Goal: Task Accomplishment & Management: Use online tool/utility

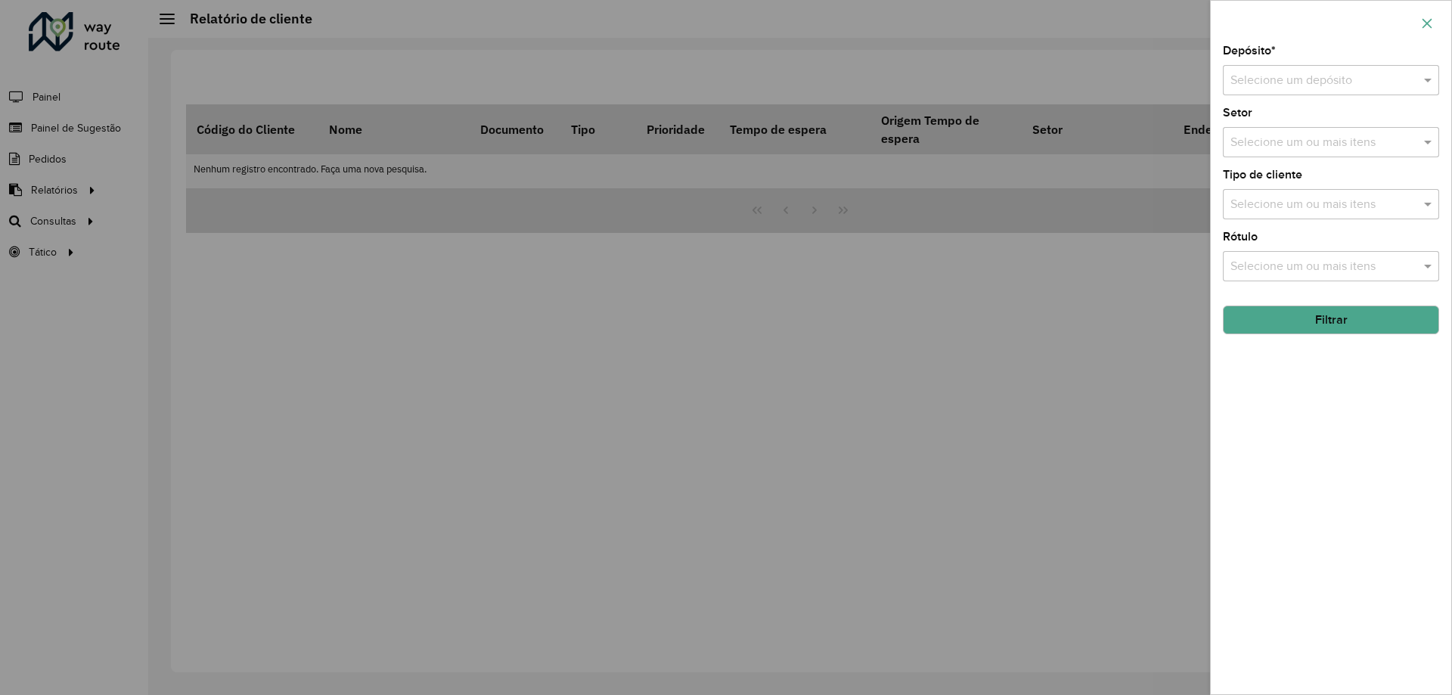
click at [1427, 17] on icon "button" at bounding box center [1427, 23] width 12 height 12
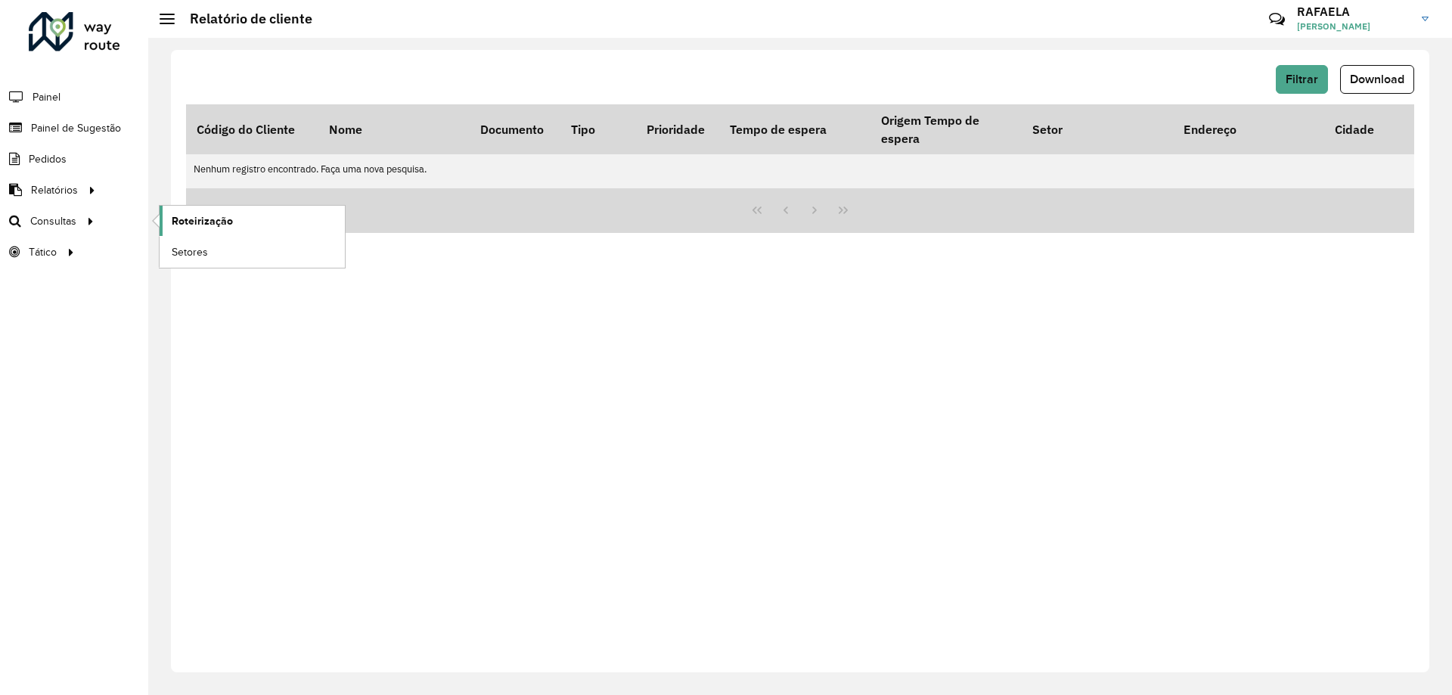
click at [225, 213] on span "Roteirização" at bounding box center [202, 221] width 61 height 16
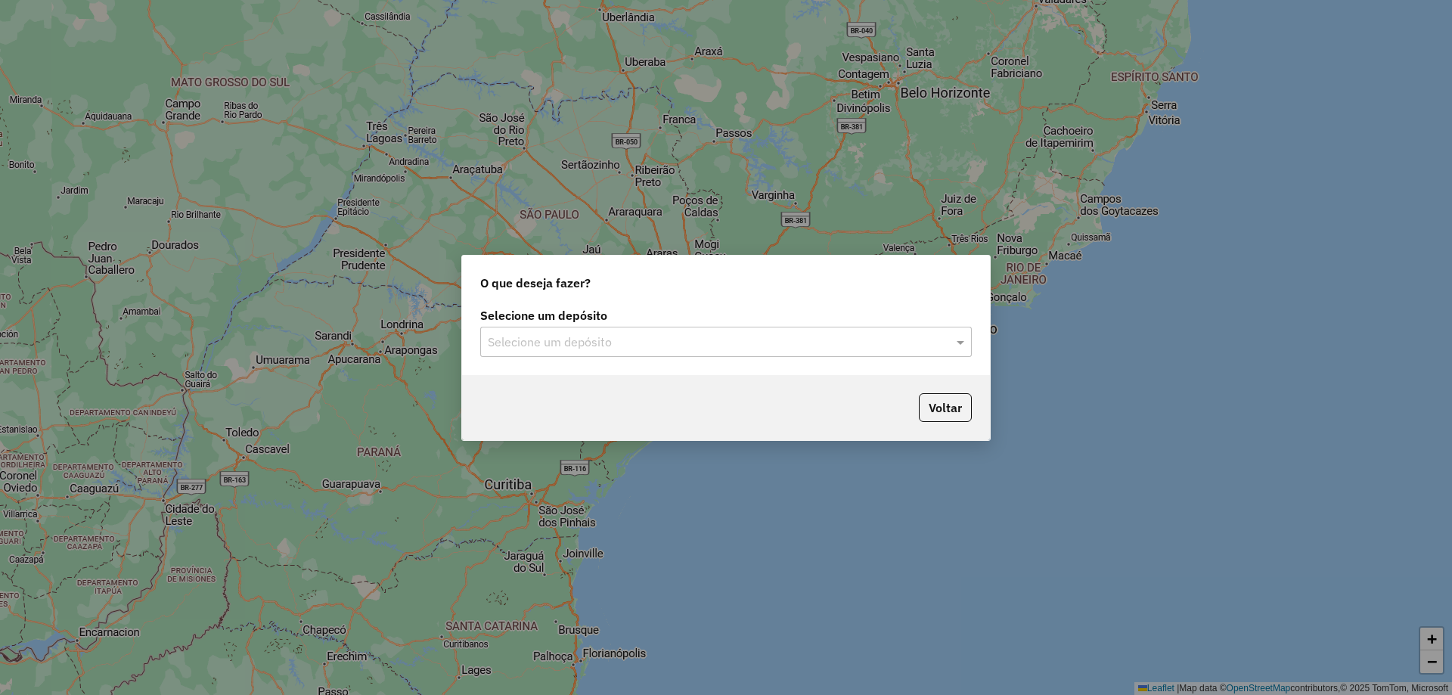
click at [816, 350] on input "text" at bounding box center [711, 343] width 446 height 18
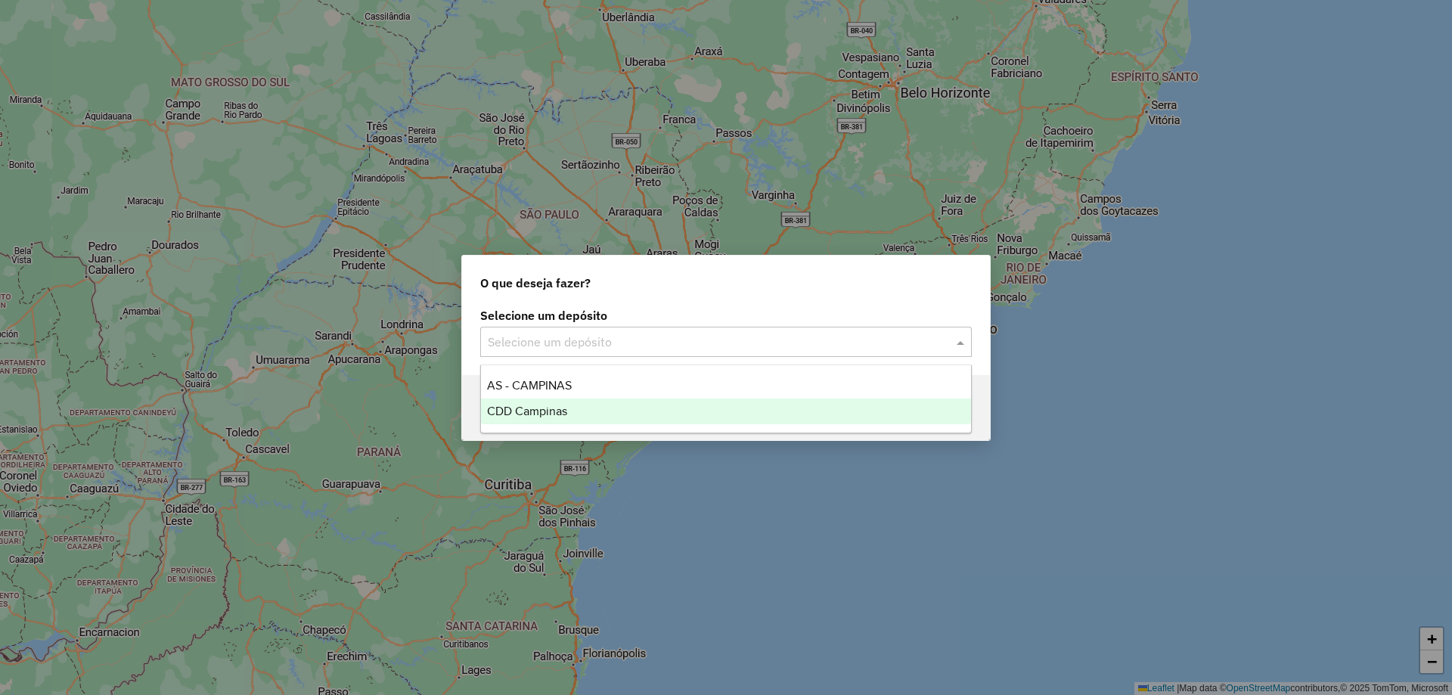
click at [762, 403] on div "CDD Campinas" at bounding box center [726, 412] width 490 height 26
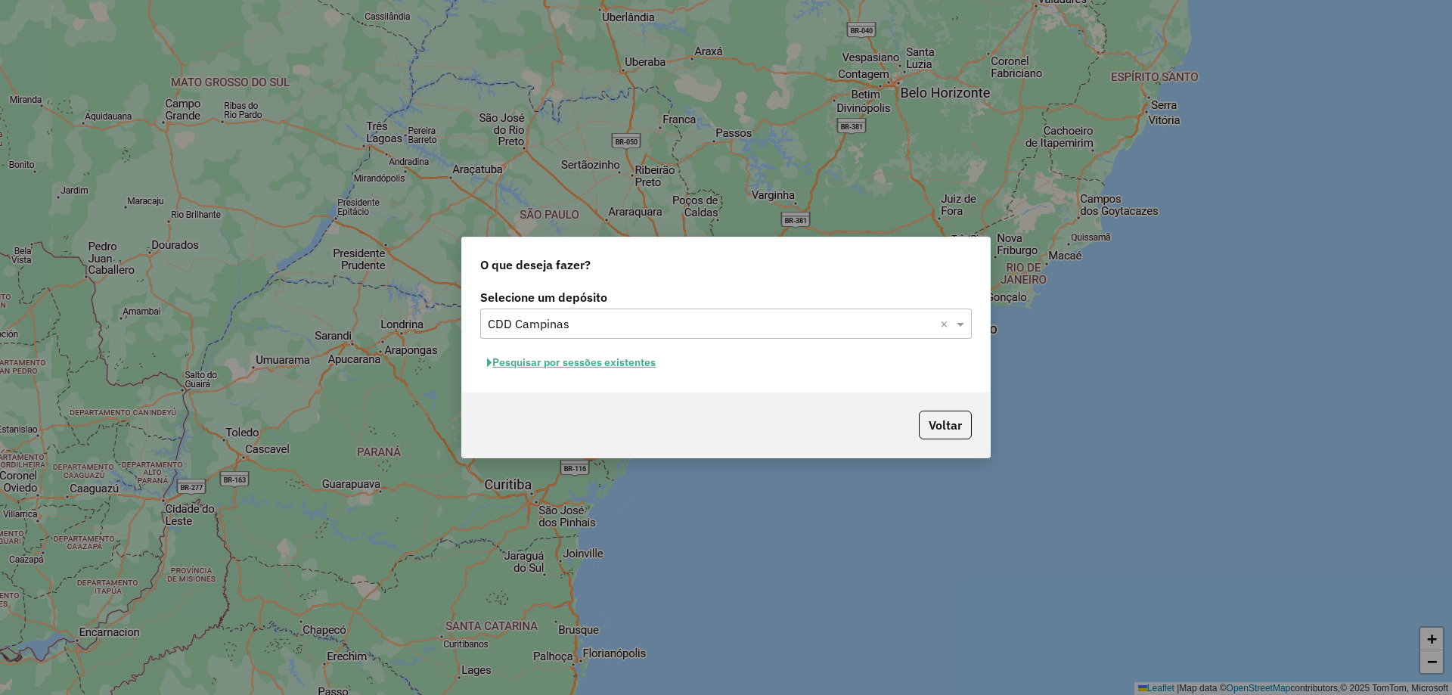
click at [645, 368] on button "Pesquisar por sessões existentes" at bounding box center [571, 362] width 182 height 23
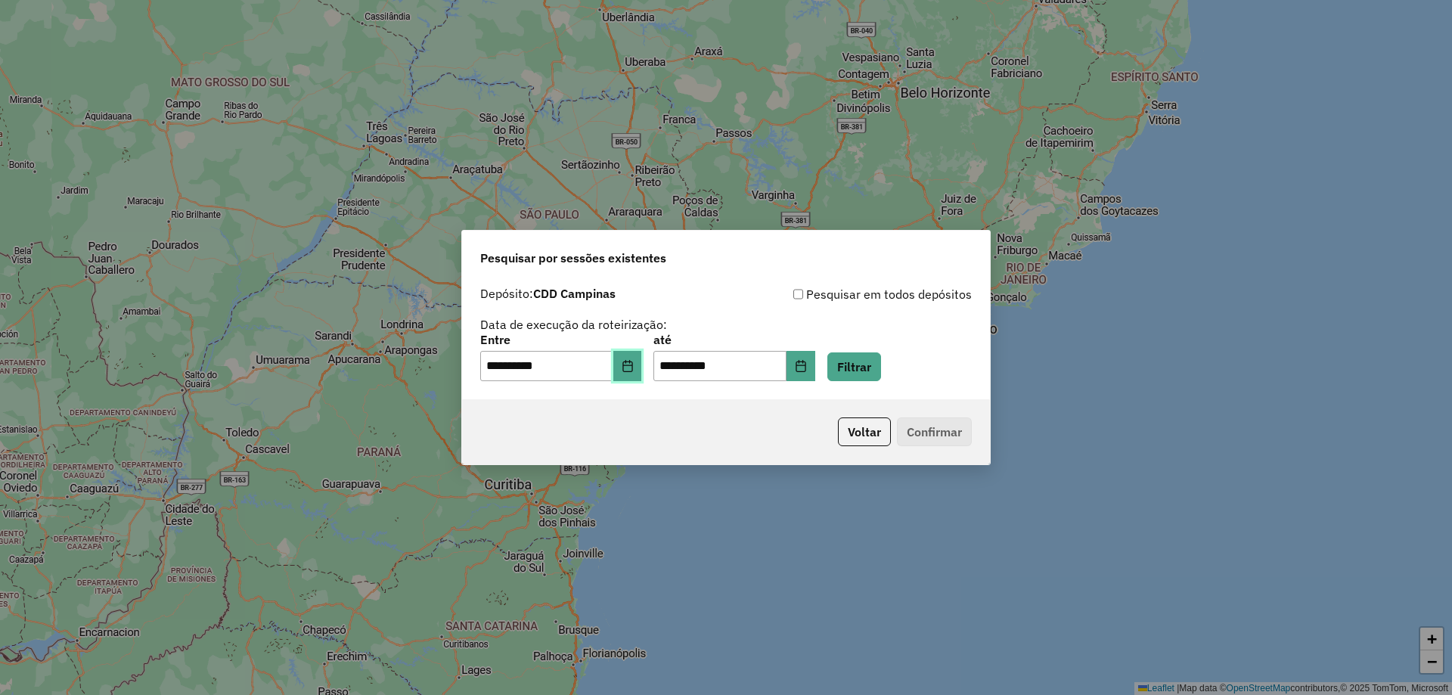
click at [642, 359] on button "Choose Date" at bounding box center [627, 366] width 29 height 30
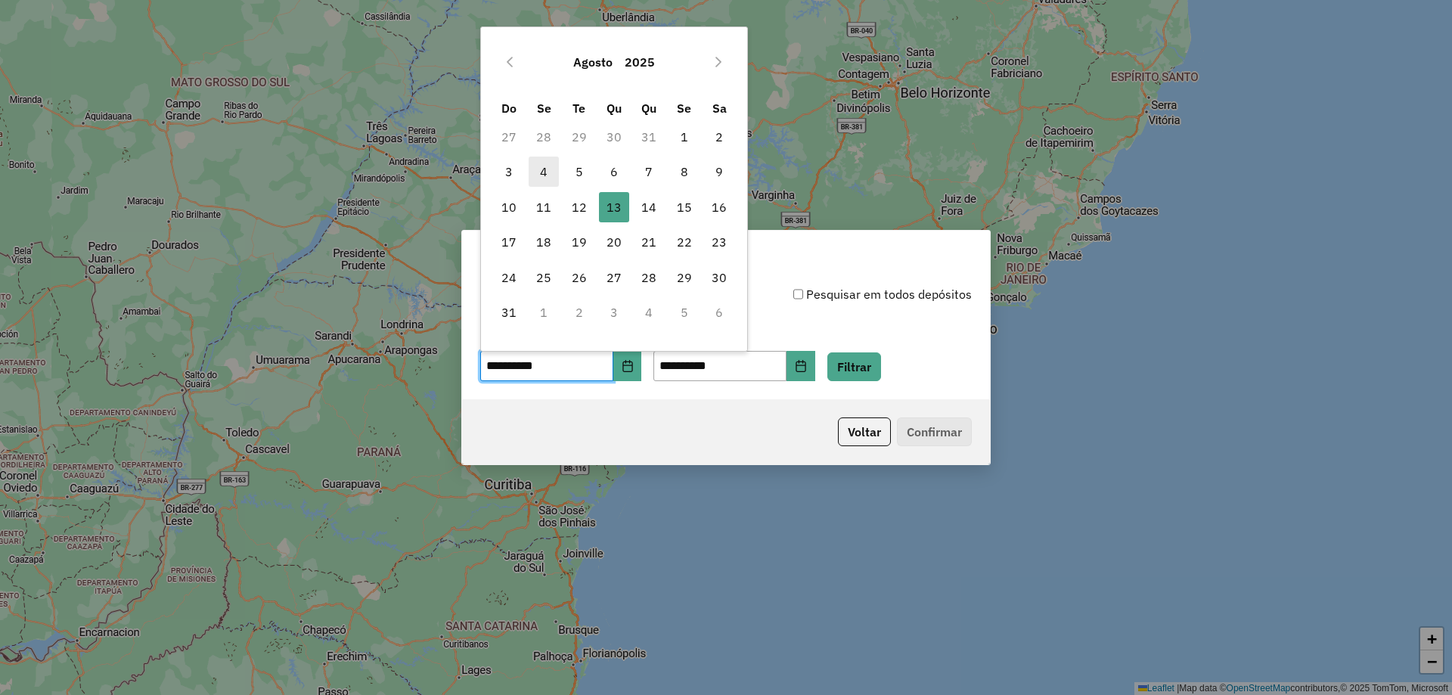
click at [535, 169] on span "4" at bounding box center [544, 172] width 30 height 30
type input "**********"
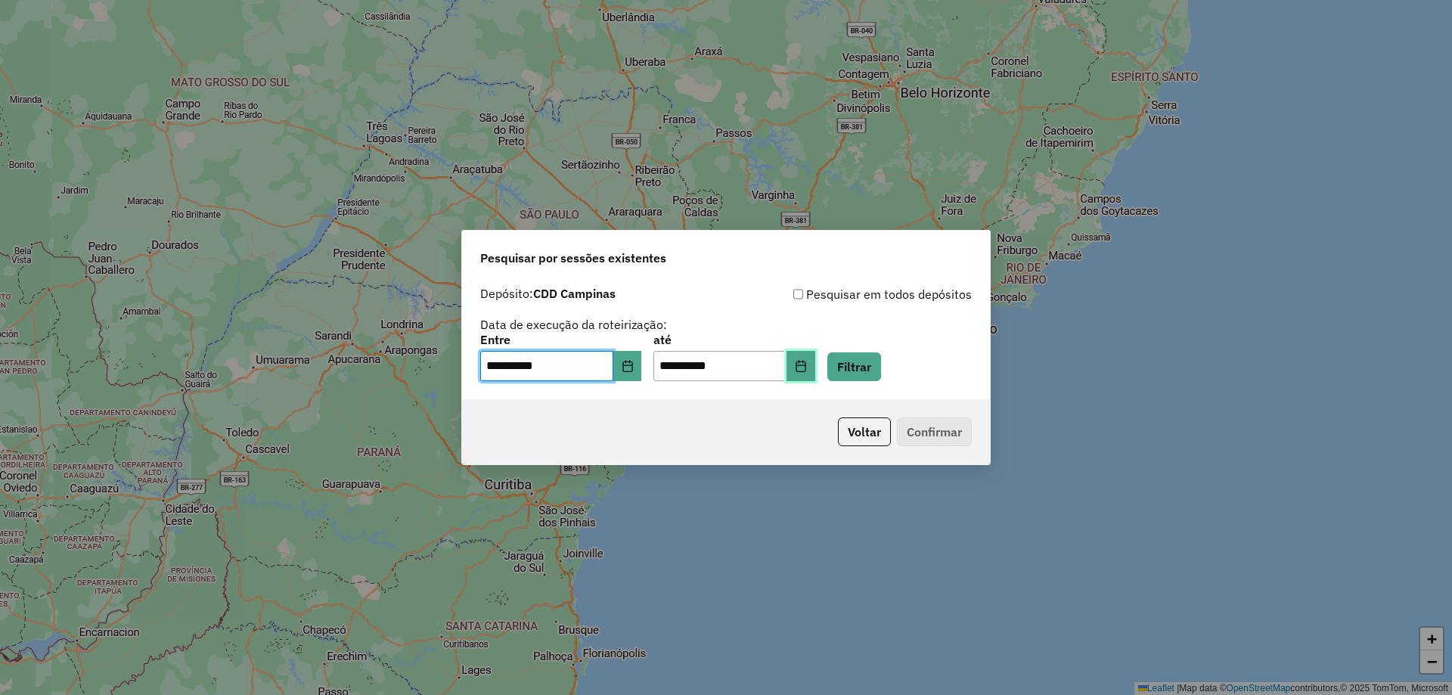
click at [807, 362] on icon "Choose Date" at bounding box center [801, 366] width 12 height 12
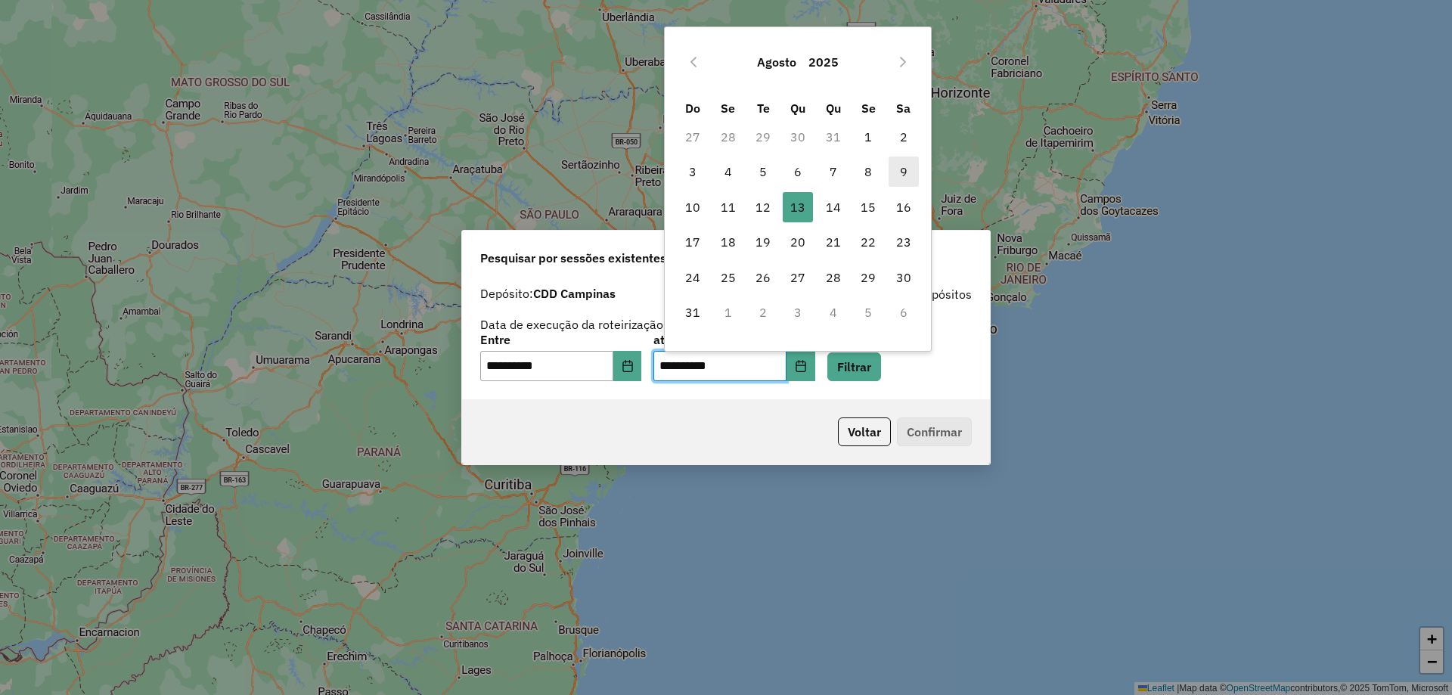
click at [902, 165] on span "9" at bounding box center [904, 172] width 30 height 30
type input "**********"
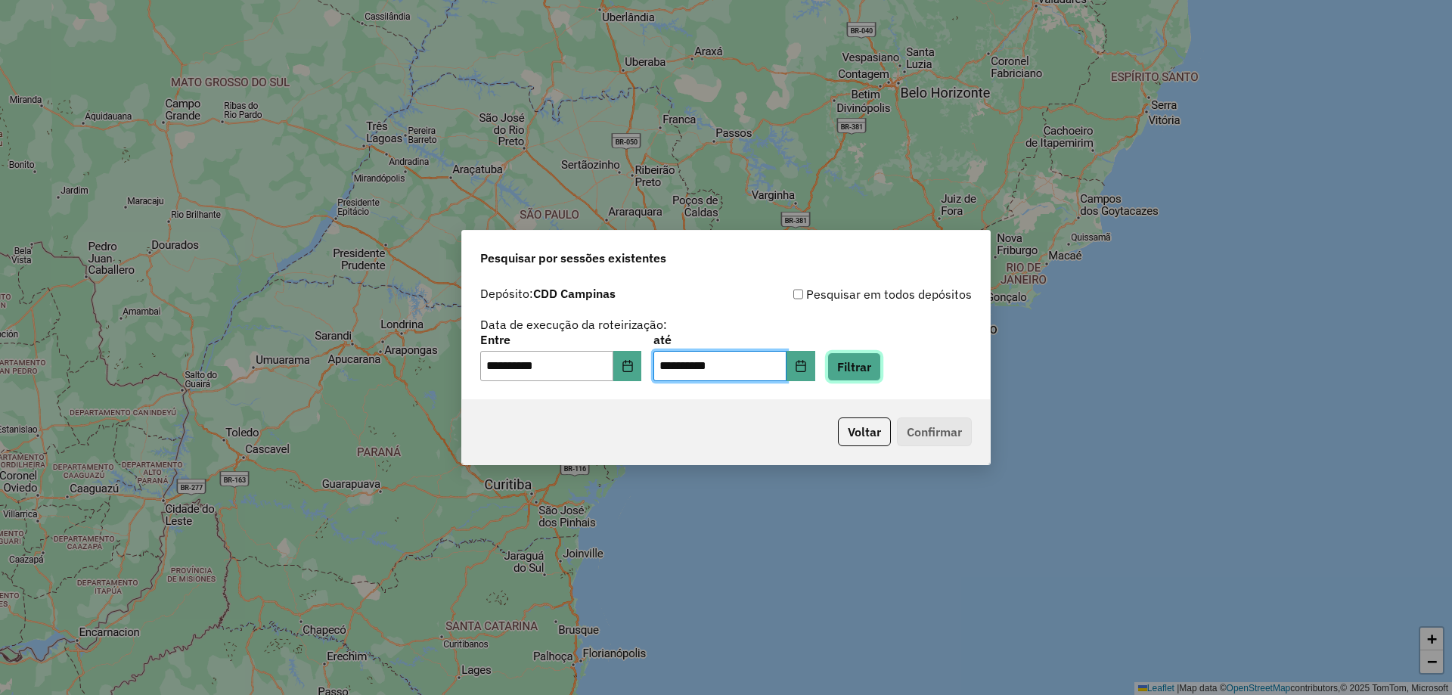
click at [875, 359] on button "Filtrar" at bounding box center [854, 366] width 54 height 29
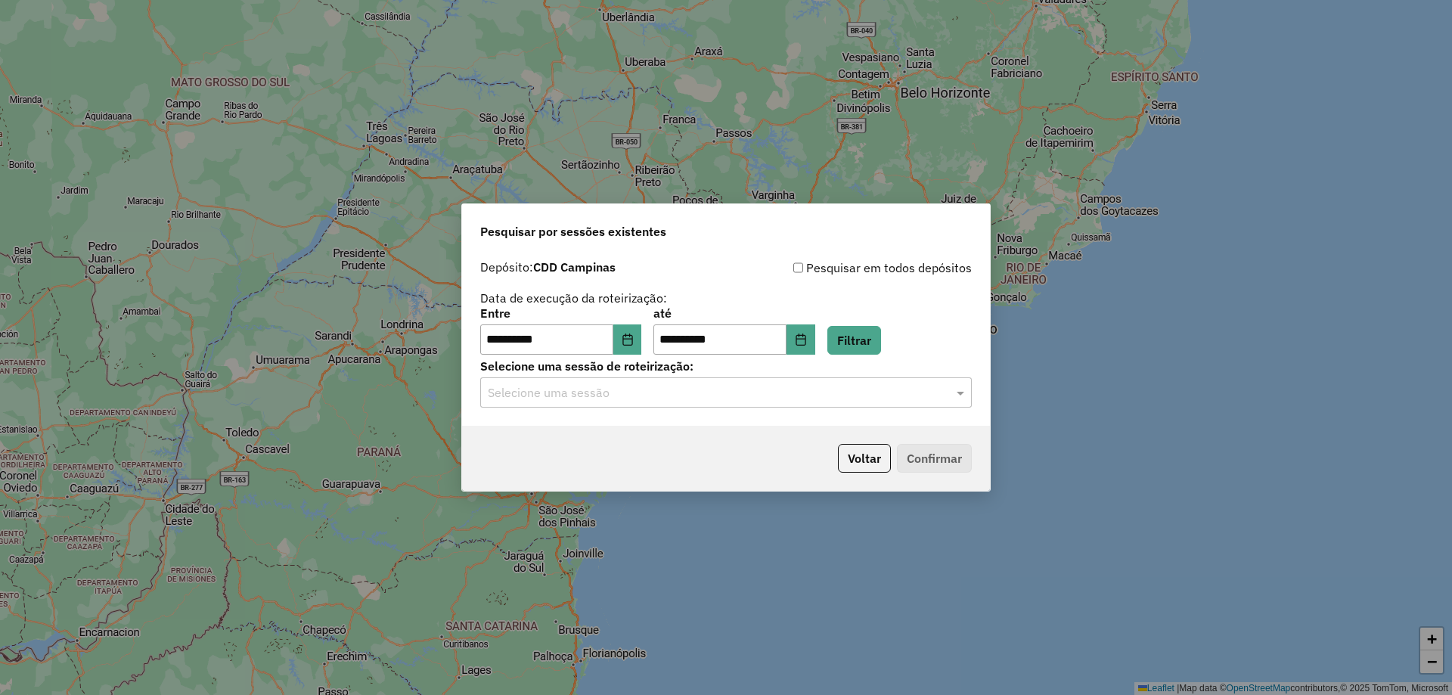
click at [588, 396] on input "text" at bounding box center [711, 393] width 446 height 18
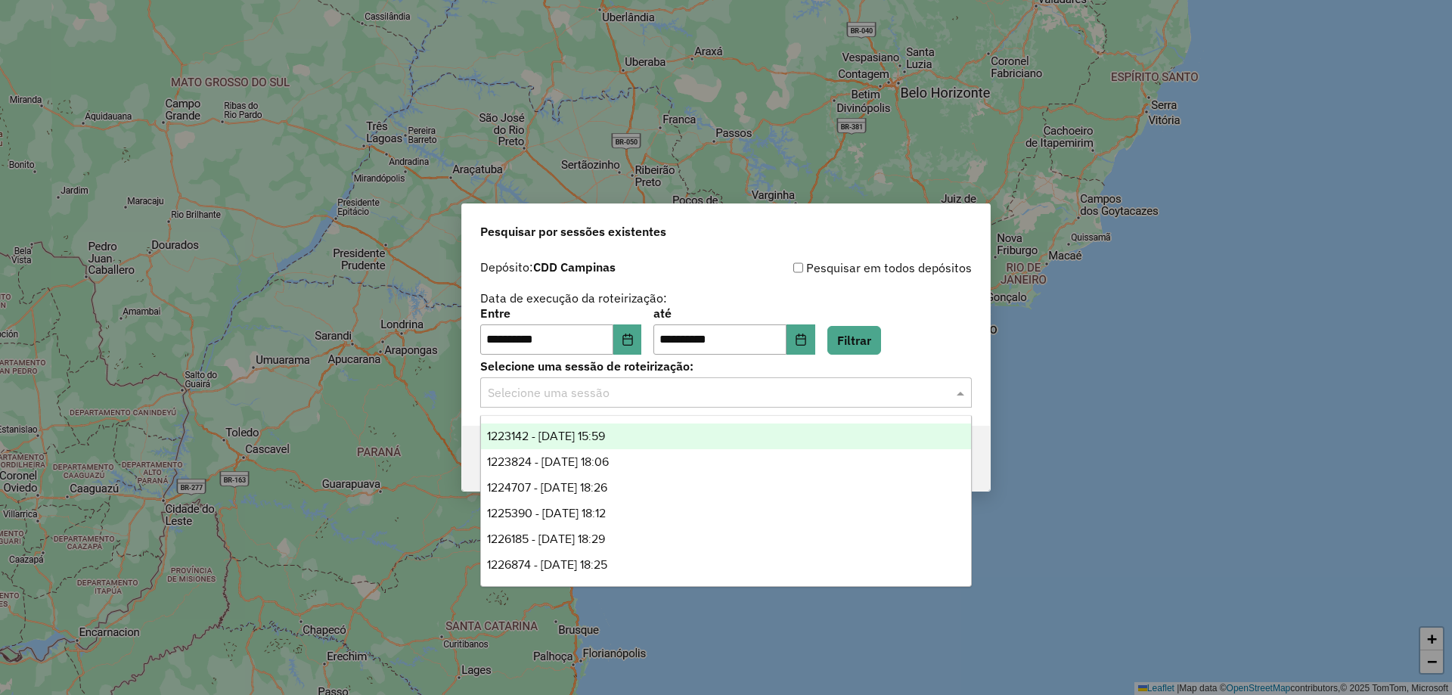
click at [591, 442] on div "1223142 - 04/08/2025 15:59" at bounding box center [726, 437] width 490 height 26
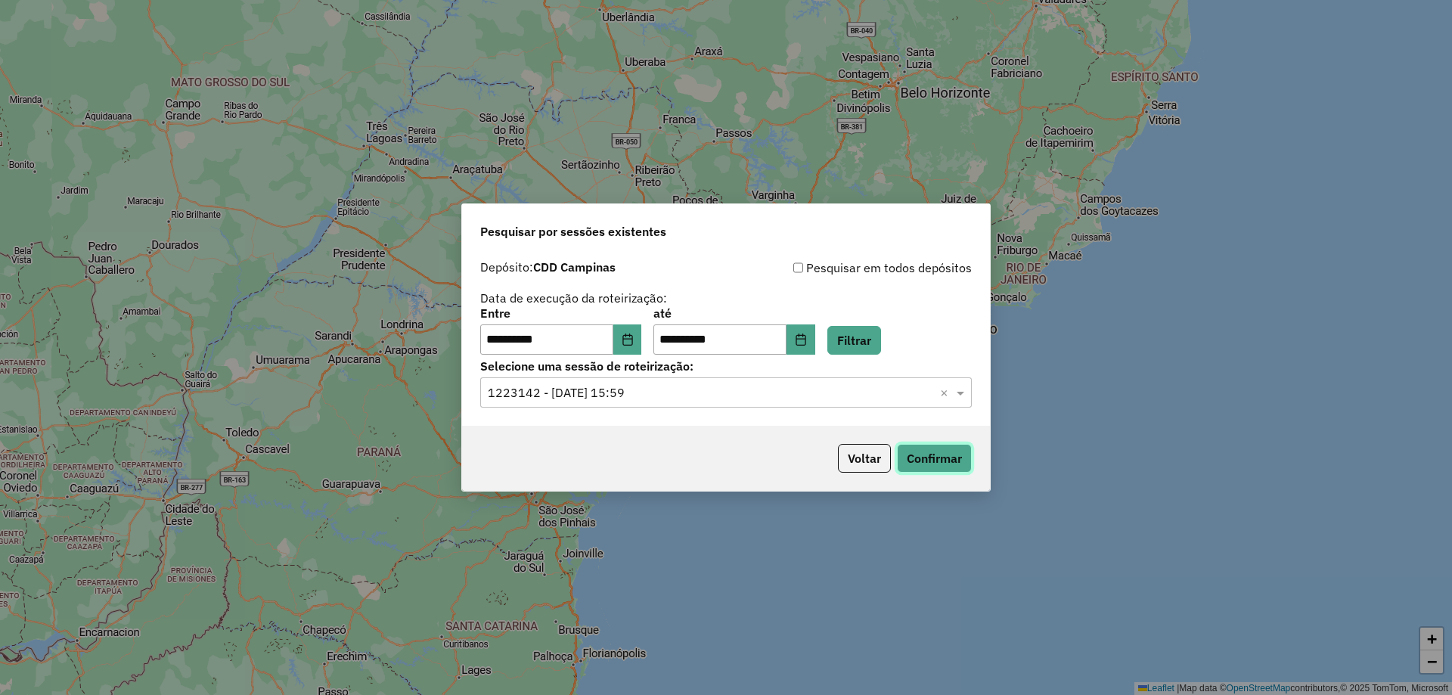
click at [908, 456] on button "Confirmar" at bounding box center [934, 458] width 75 height 29
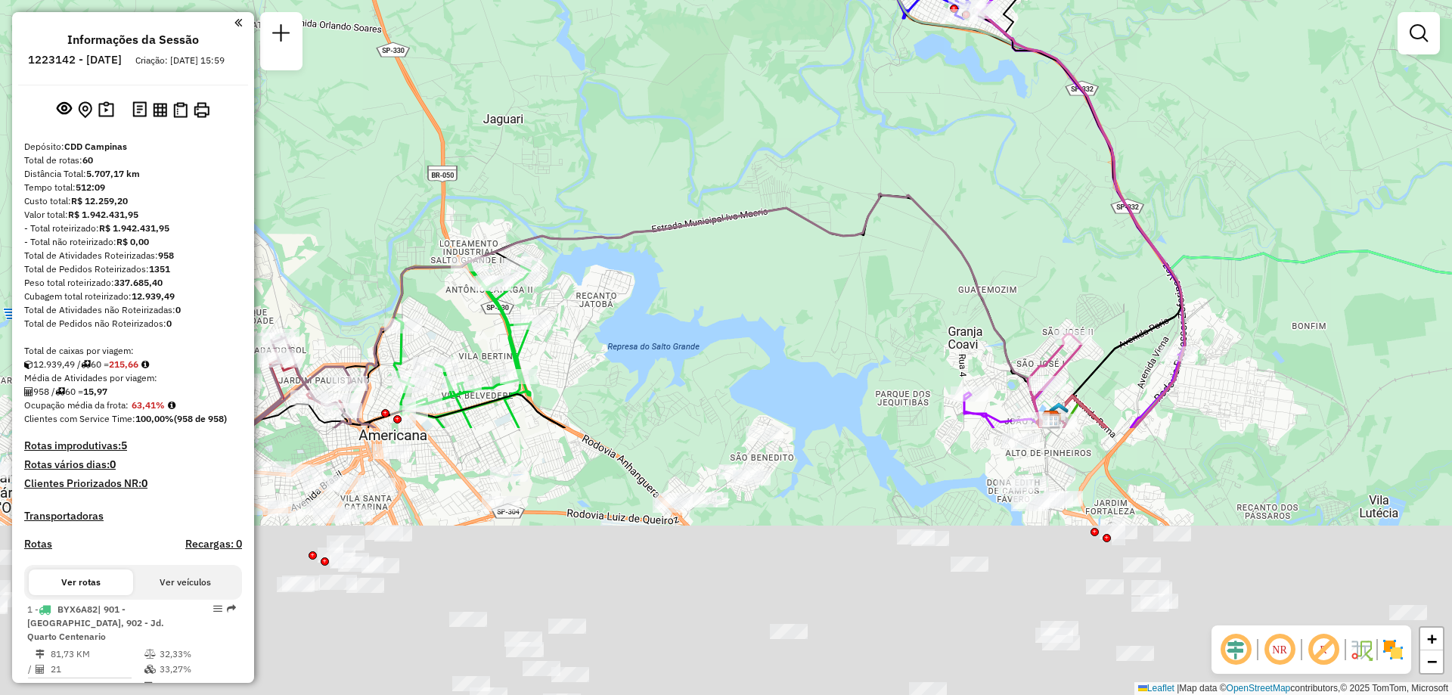
drag, startPoint x: 727, startPoint y: 505, endPoint x: 715, endPoint y: 219, distance: 286.1
click at [703, 151] on div "Janela de atendimento Grade de atendimento Capacidade Transportadoras Veículos …" at bounding box center [726, 347] width 1452 height 695
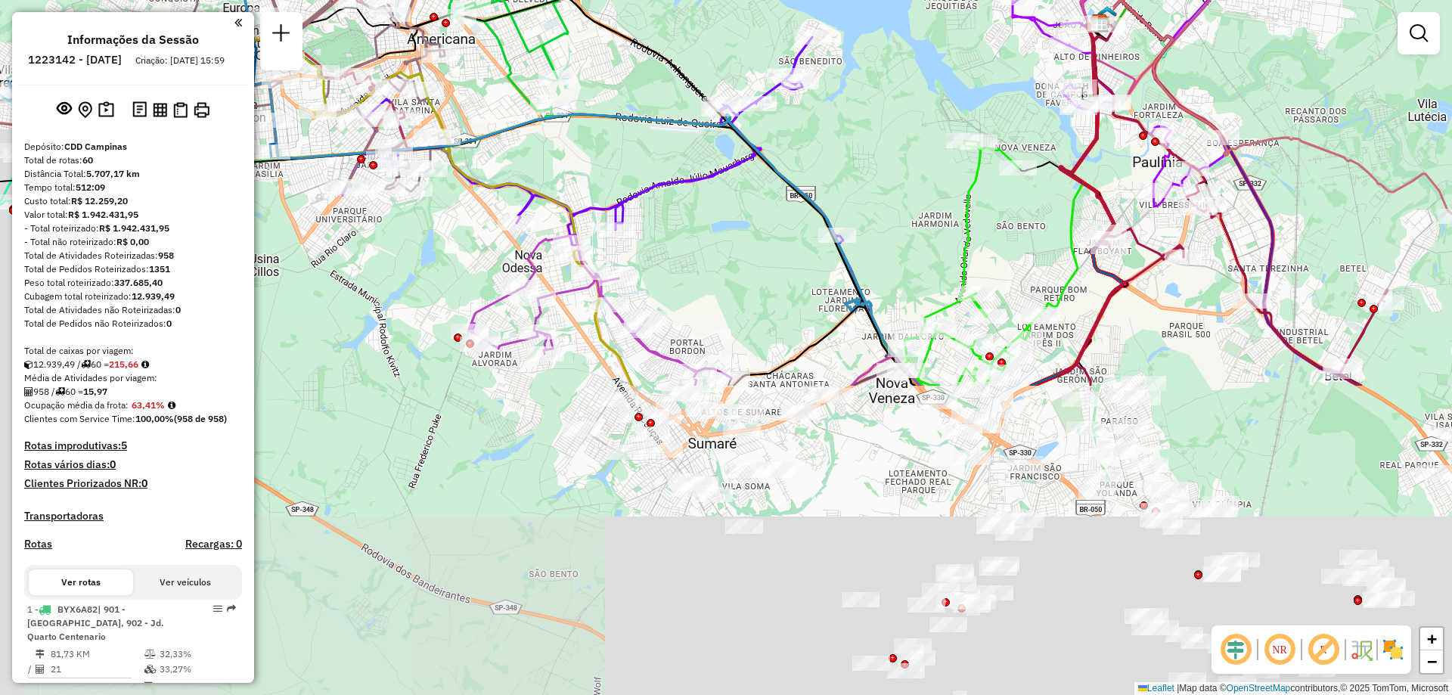
drag, startPoint x: 734, startPoint y: 519, endPoint x: 779, endPoint y: 139, distance: 382.4
click at [779, 139] on div "Janela de atendimento Grade de atendimento Capacidade Transportadoras Veículos …" at bounding box center [726, 347] width 1452 height 695
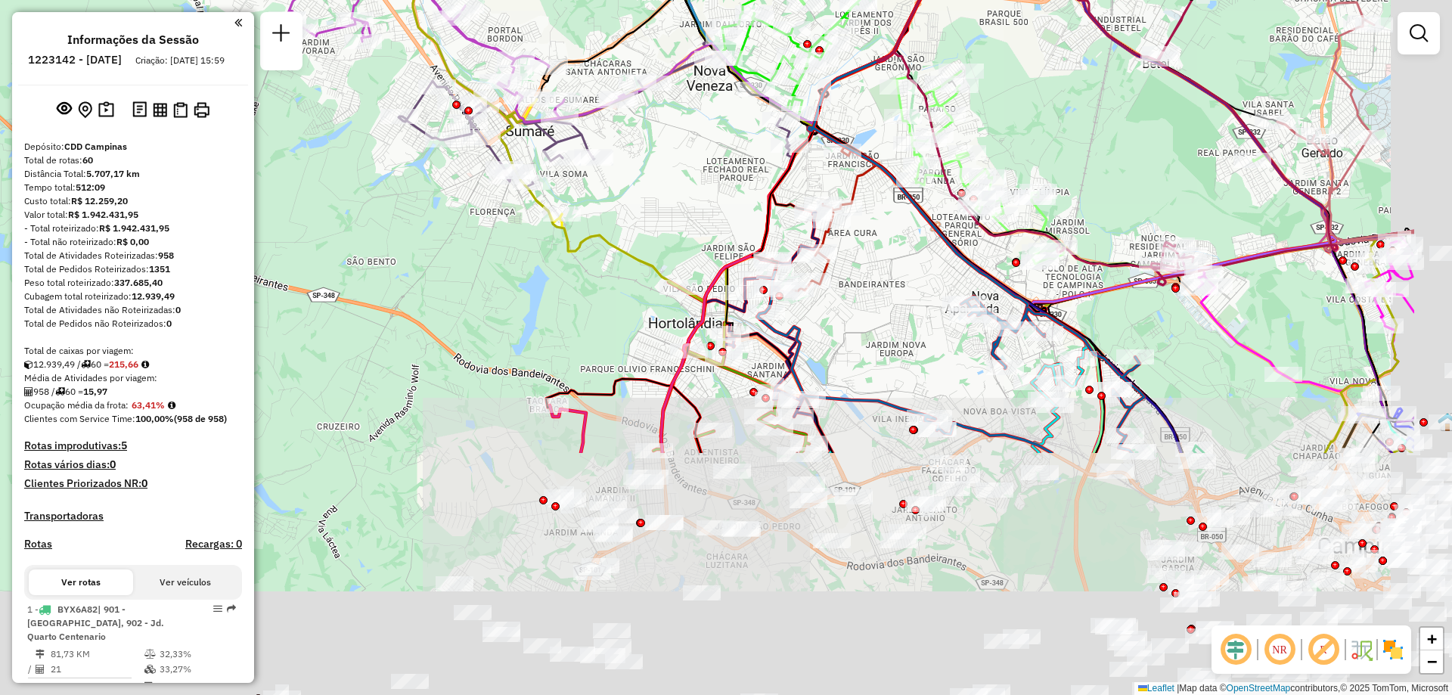
drag, startPoint x: 896, startPoint y: 567, endPoint x: 714, endPoint y: 226, distance: 386.8
click at [714, 226] on div "Rota 4 - Placa FZT1516 66555161 - 22.055.683 MARCIEL D Janela de atendimento Gr…" at bounding box center [726, 347] width 1452 height 695
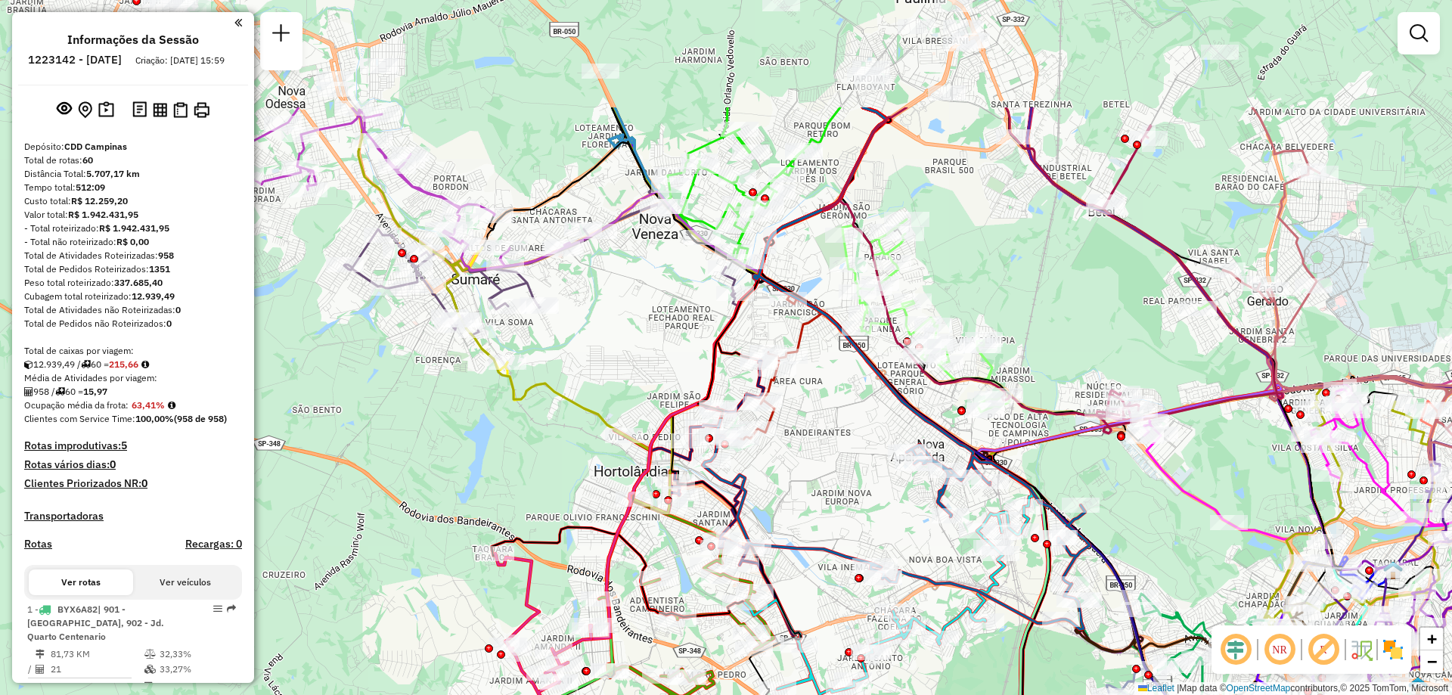
drag, startPoint x: 927, startPoint y: 304, endPoint x: 942, endPoint y: 423, distance: 119.7
click at [872, 485] on div "Rota 4 - Placa FZT1516 66555161 - 22.055.683 MARCIEL D Janela de atendimento Gr…" at bounding box center [726, 347] width 1452 height 695
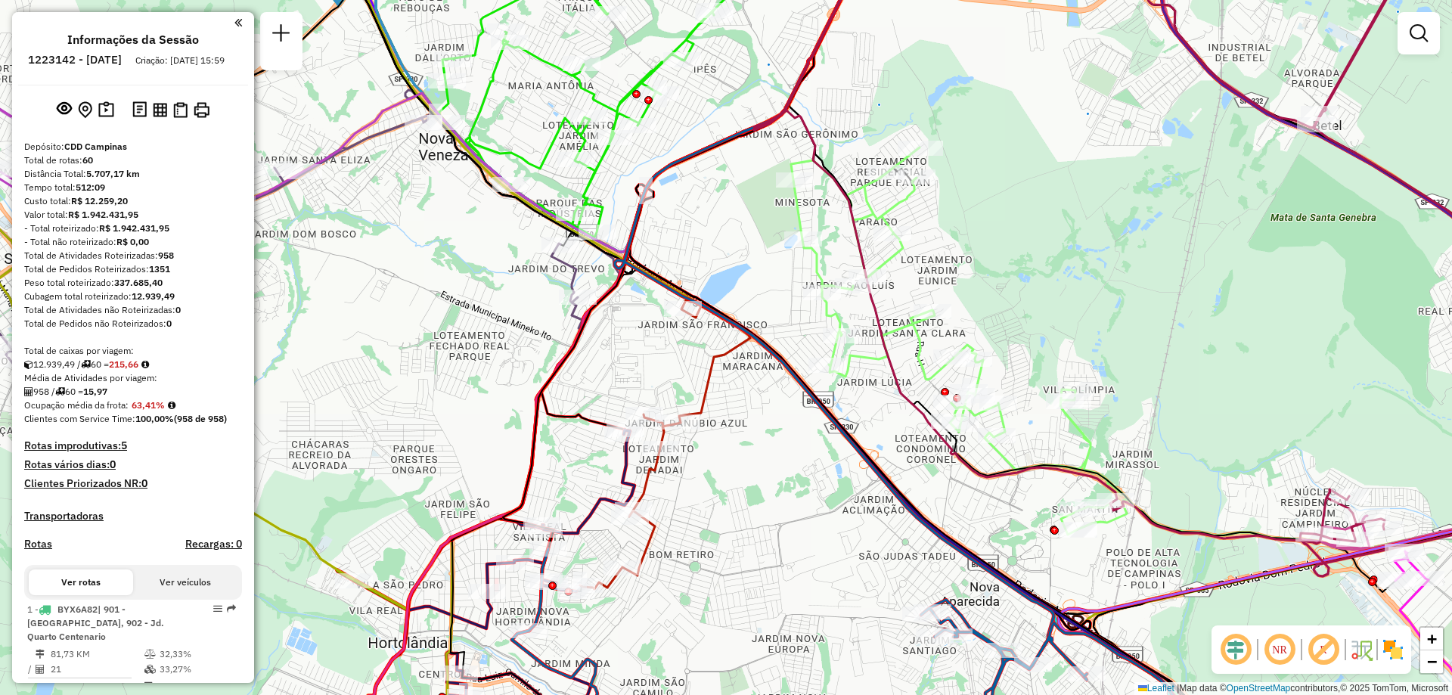
drag, startPoint x: 705, startPoint y: 473, endPoint x: 731, endPoint y: 542, distance: 72.8
click at [731, 542] on div "Rota 4 - Placa FZT1516 66555161 - 22.055.683 MARCIEL D Janela de atendimento Gr…" at bounding box center [726, 347] width 1452 height 695
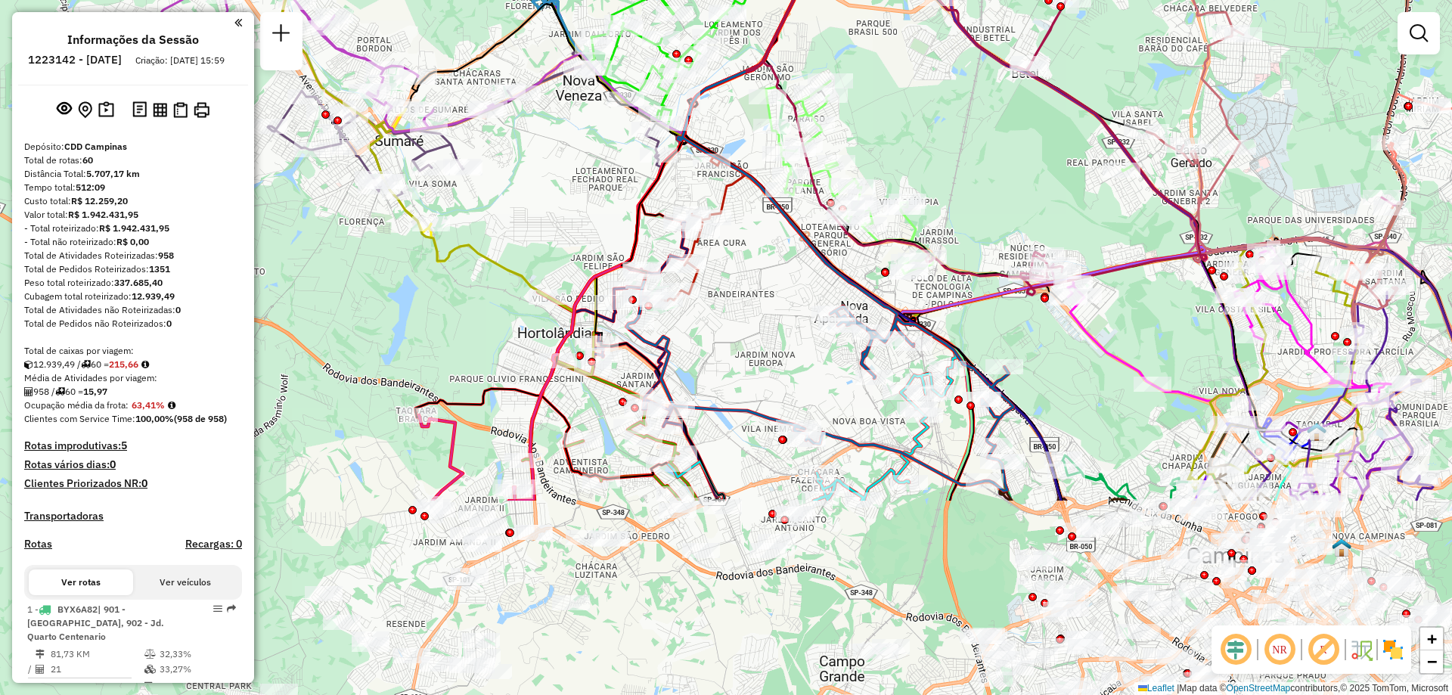
drag, startPoint x: 731, startPoint y: 542, endPoint x: 736, endPoint y: 278, distance: 264.0
click at [736, 278] on div "Rota 4 - Placa FZT1516 66555161 - 22.055.683 MARCIEL D Janela de atendimento Gr…" at bounding box center [726, 347] width 1452 height 695
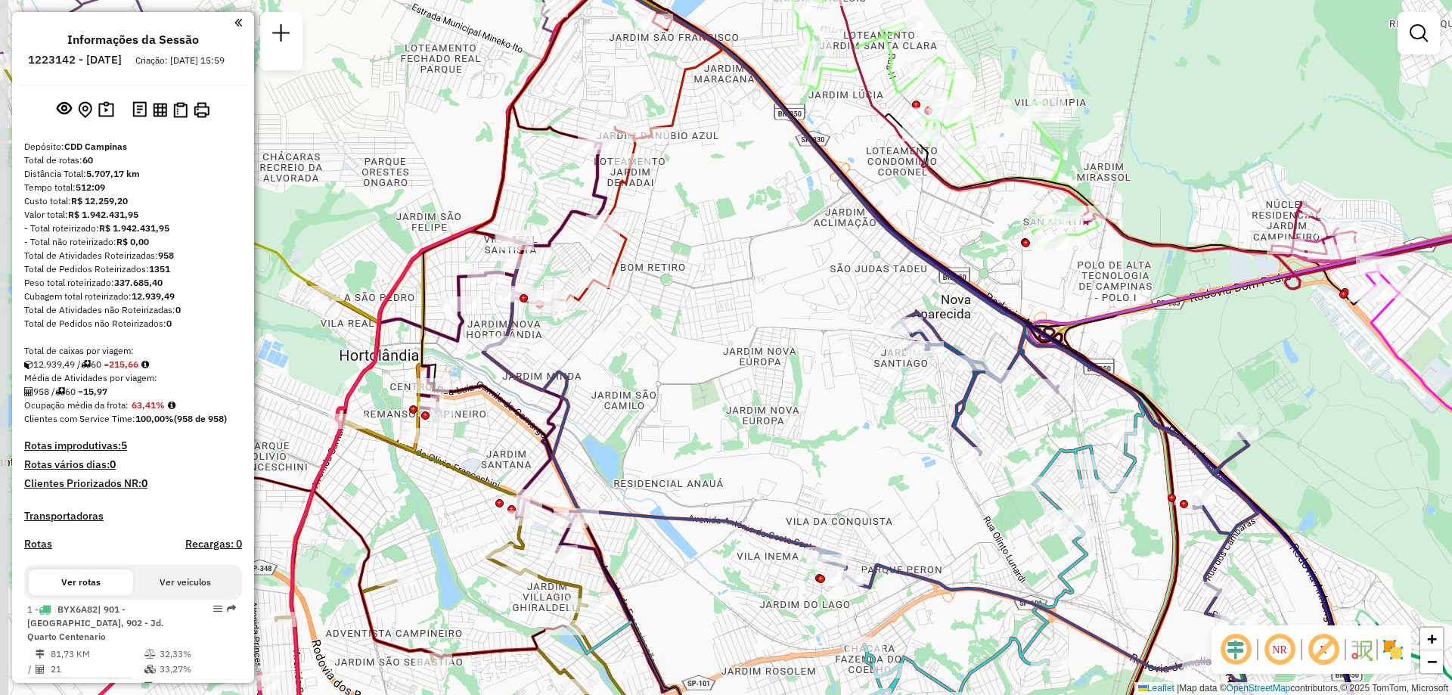
drag, startPoint x: 695, startPoint y: 337, endPoint x: 724, endPoint y: 359, distance: 36.6
click at [724, 359] on div "Rota 4 - Placa FZT1516 66555161 - 22.055.683 MARCIEL D Janela de atendimento Gr…" at bounding box center [726, 347] width 1452 height 695
